Goal: Task Accomplishment & Management: Complete application form

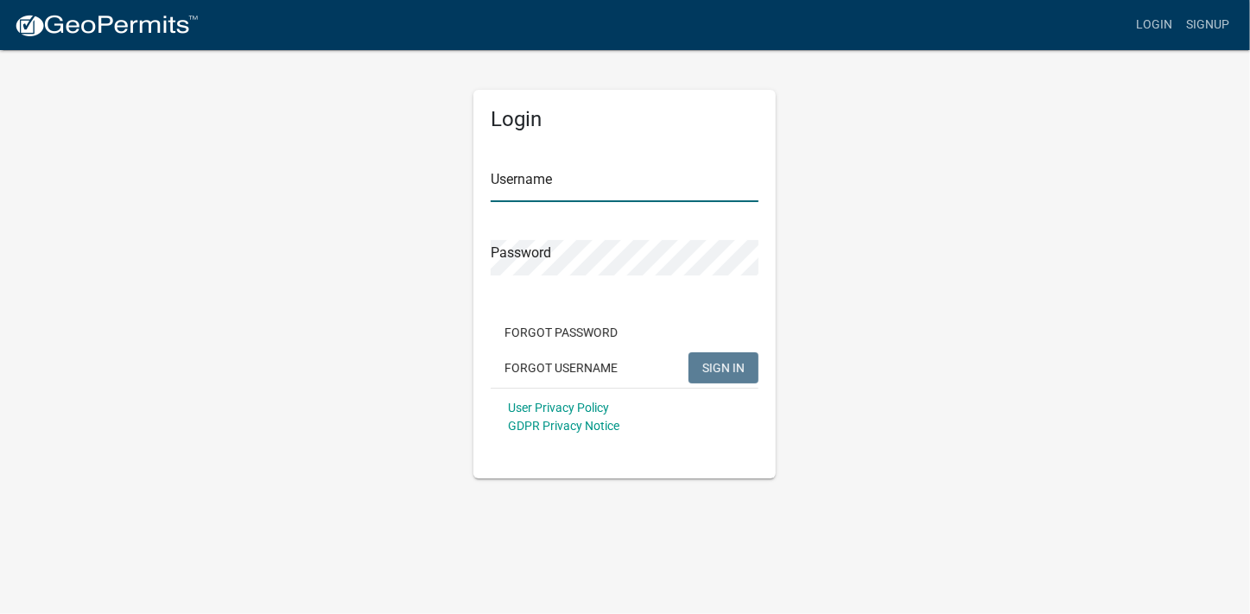
type input "[PERSON_NAME][EMAIL_ADDRESS][PERSON_NAME][DOMAIN_NAME]"
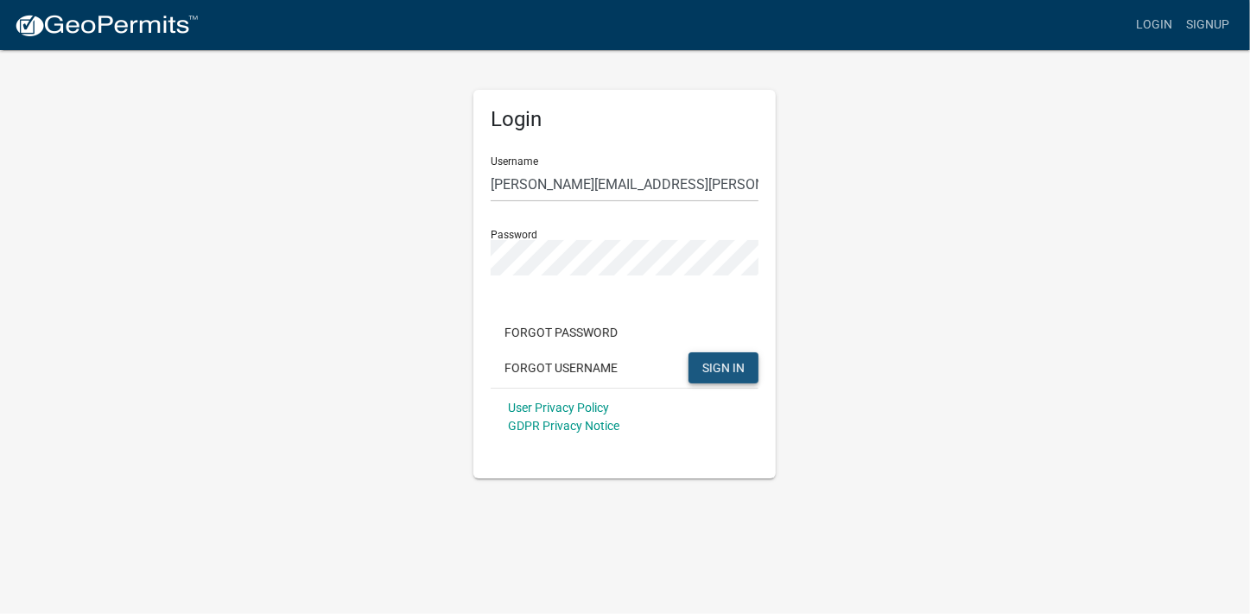
click at [711, 365] on span "SIGN IN" at bounding box center [723, 367] width 42 height 14
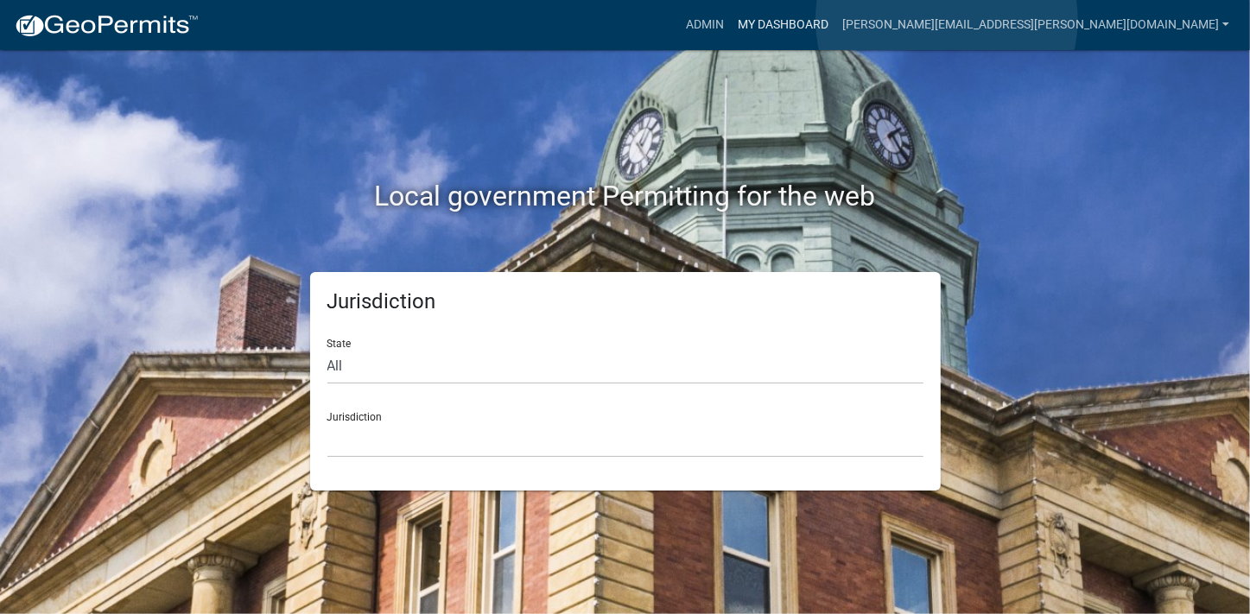
click at [836, 20] on link "My Dashboard" at bounding box center [783, 25] width 105 height 33
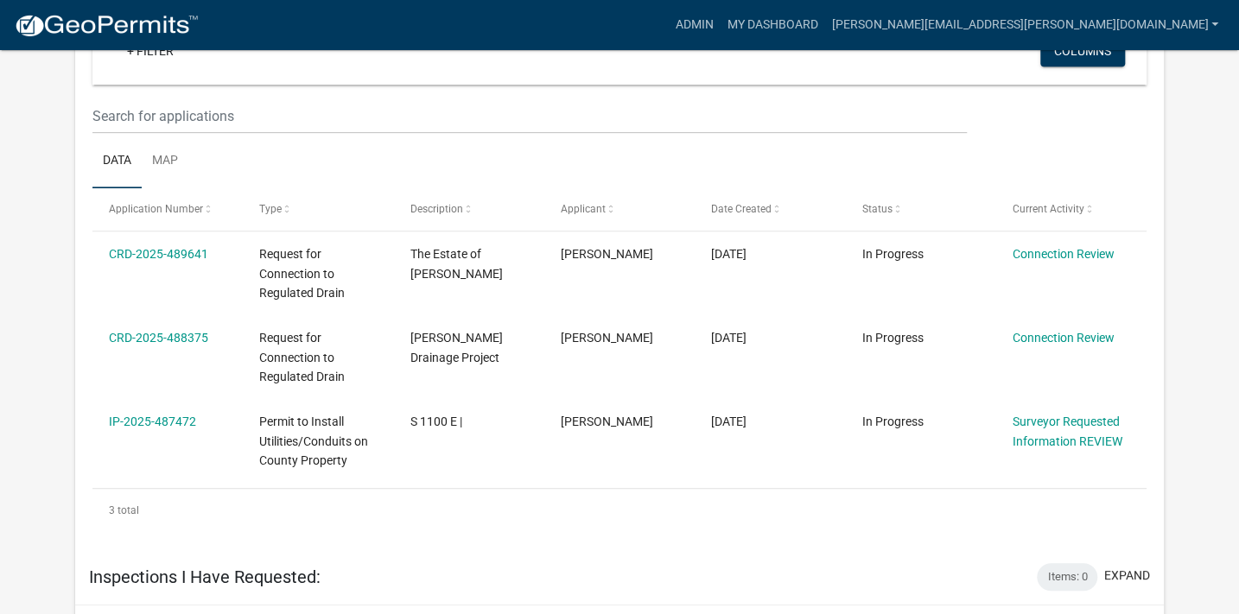
scroll to position [429, 0]
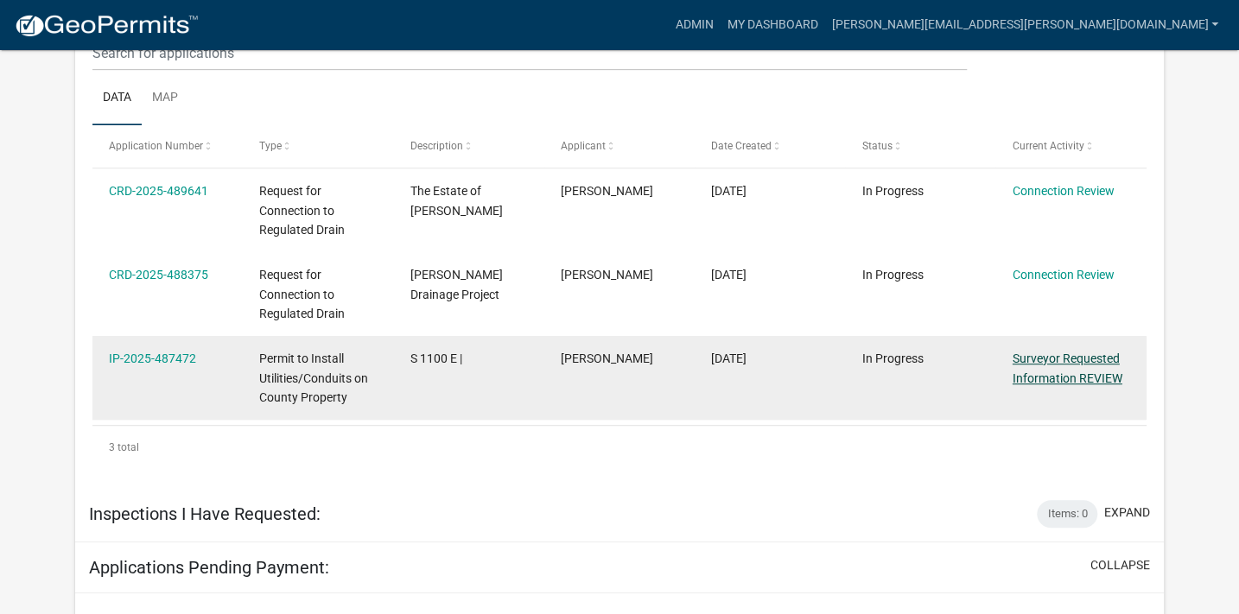
click at [1089, 364] on link "Surveyor Requested Information REVIEW" at bounding box center [1068, 369] width 110 height 34
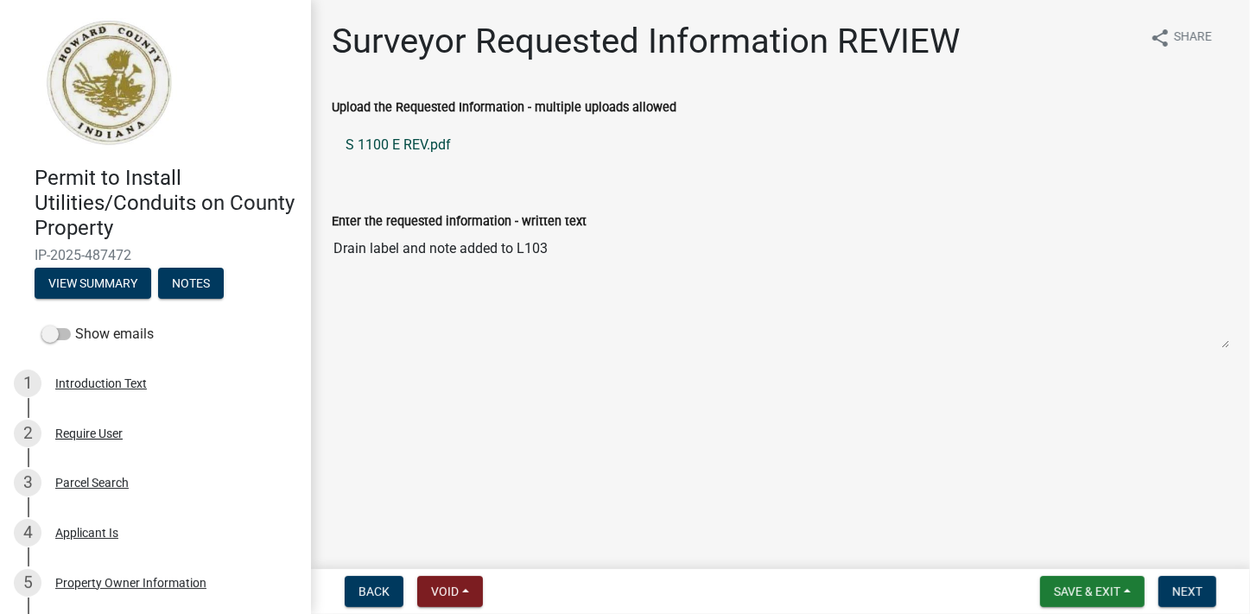
click at [417, 143] on link "S 1100 E REV.pdf" at bounding box center [781, 144] width 898 height 41
click at [1195, 588] on span "Next" at bounding box center [1187, 592] width 30 height 14
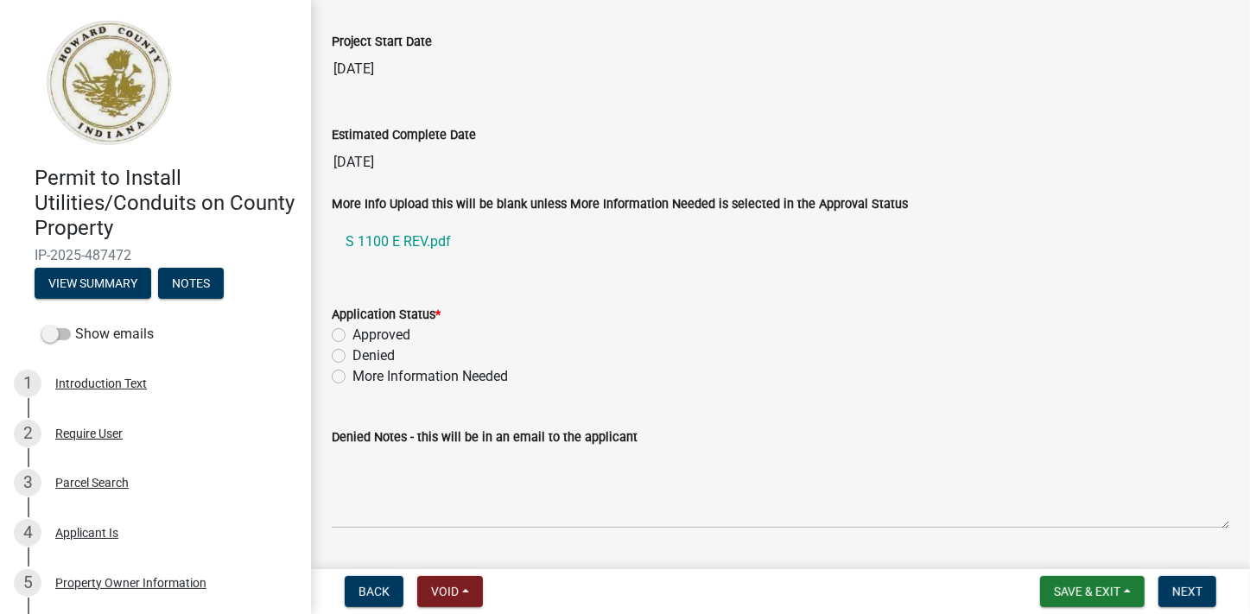
scroll to position [2894, 0]
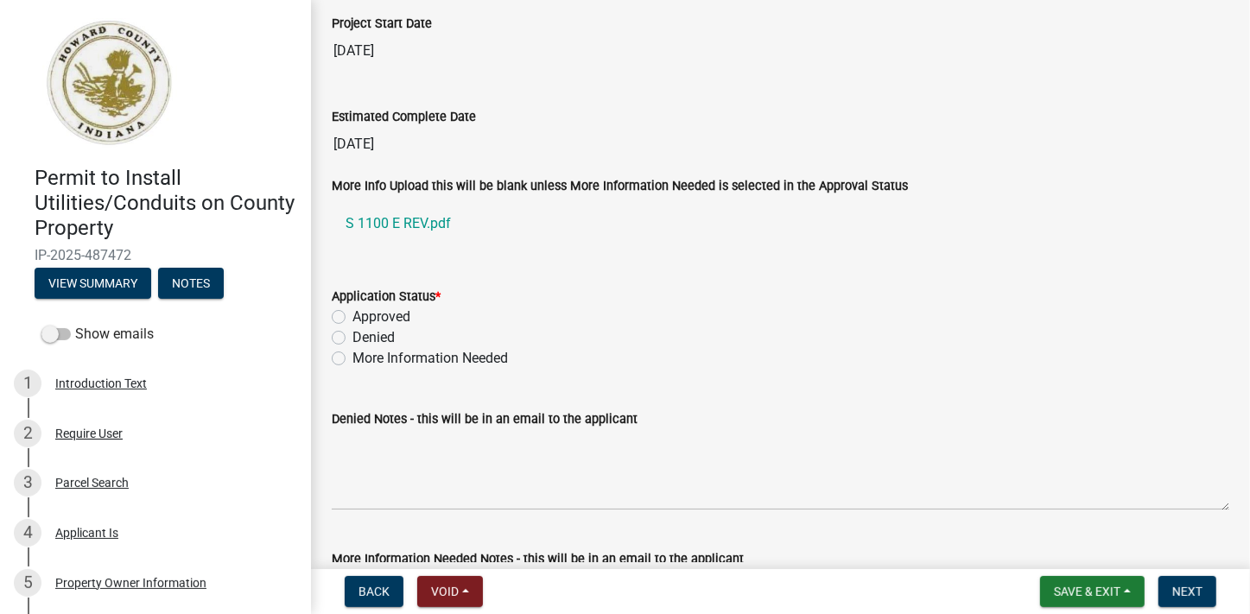
click at [353, 308] on label "Approved" at bounding box center [382, 317] width 58 height 21
click at [353, 308] on input "Approved" at bounding box center [358, 312] width 11 height 11
radio input "true"
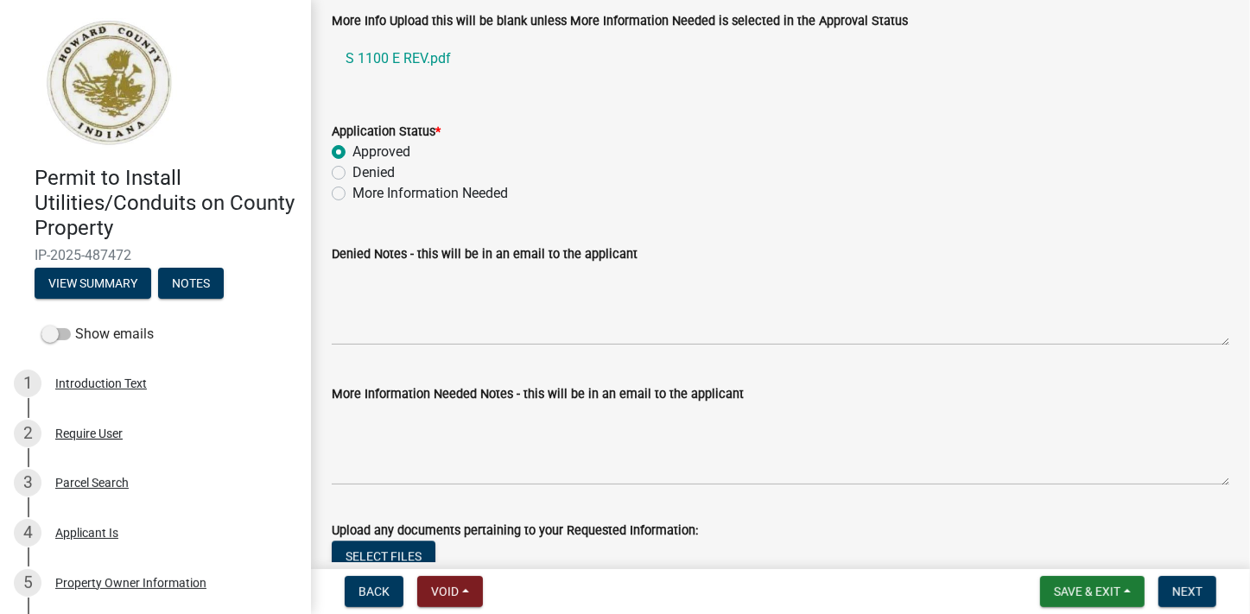
scroll to position [3066, 0]
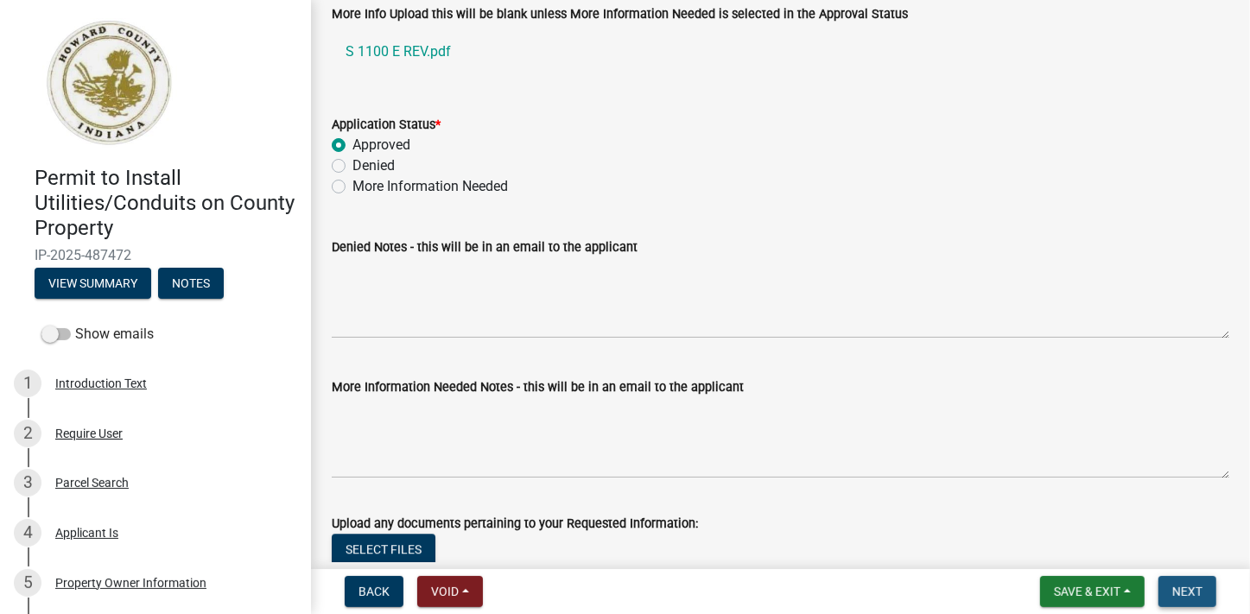
click at [1186, 588] on span "Next" at bounding box center [1187, 592] width 30 height 14
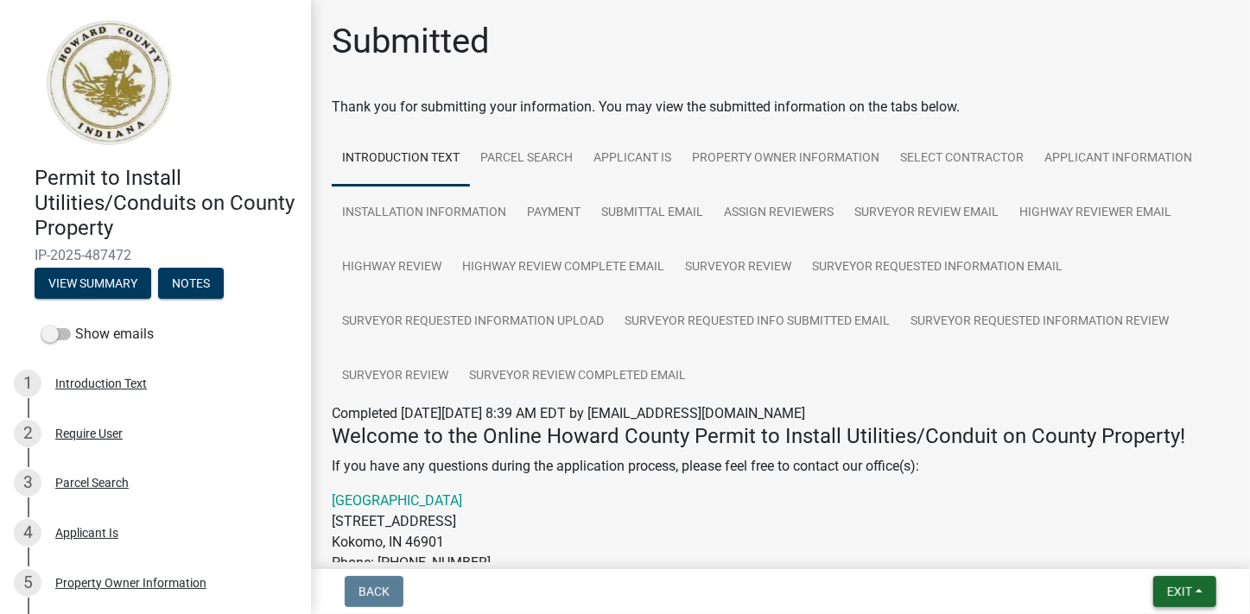
click at [1180, 593] on span "Exit" at bounding box center [1179, 592] width 25 height 14
click at [1126, 543] on button "Save & Exit" at bounding box center [1147, 546] width 138 height 41
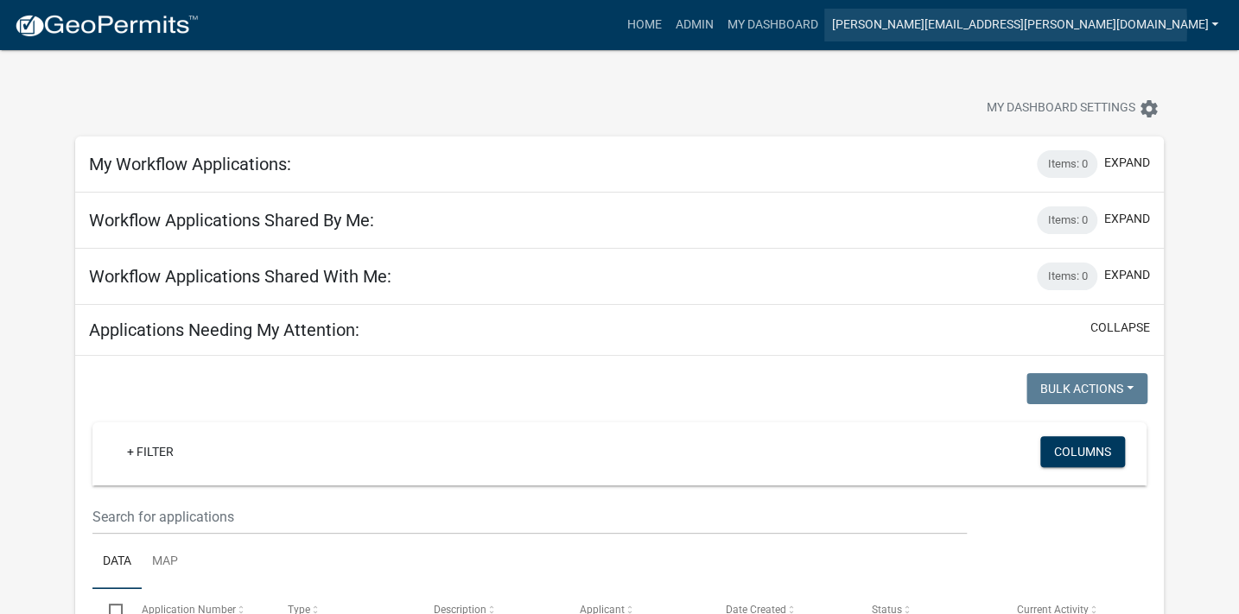
click at [1011, 26] on link "[PERSON_NAME][EMAIL_ADDRESS][PERSON_NAME][DOMAIN_NAME]" at bounding box center [1024, 25] width 401 height 33
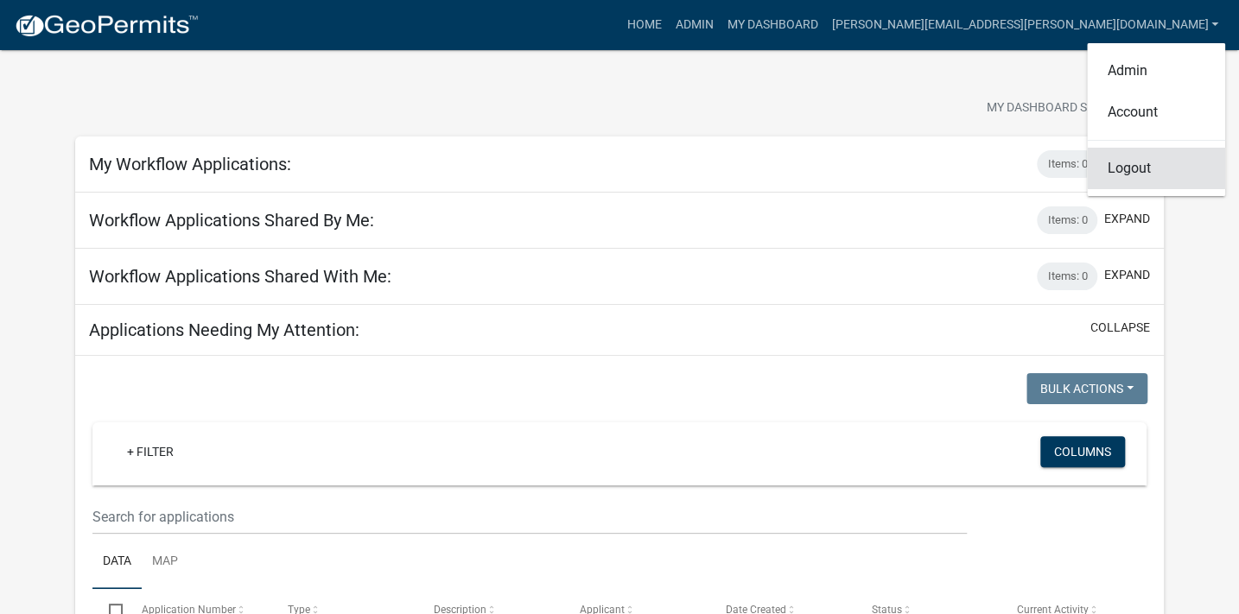
click at [1118, 168] on link "Logout" at bounding box center [1156, 168] width 138 height 41
